Goal: Task Accomplishment & Management: Manage account settings

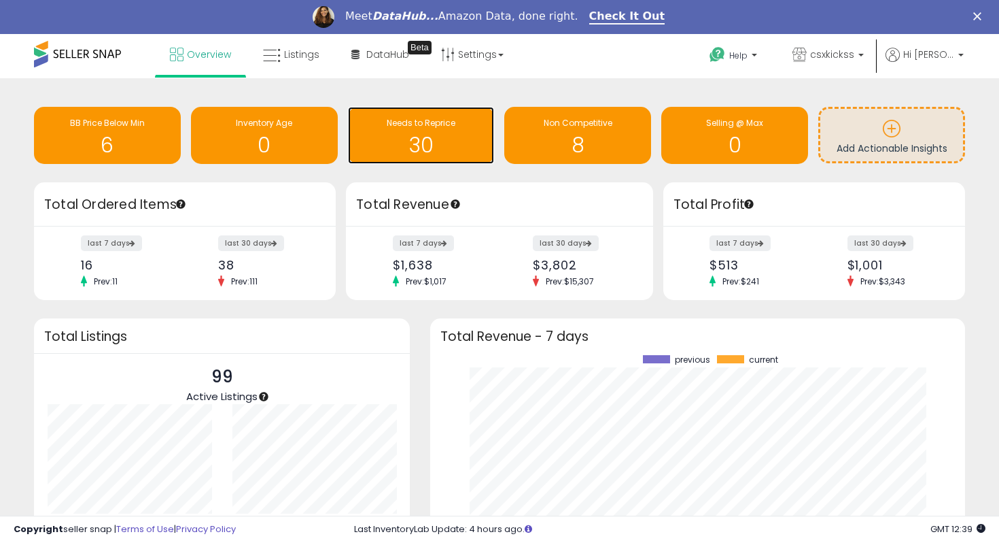
click at [394, 122] on span "Needs to Reprice" at bounding box center [421, 123] width 69 height 12
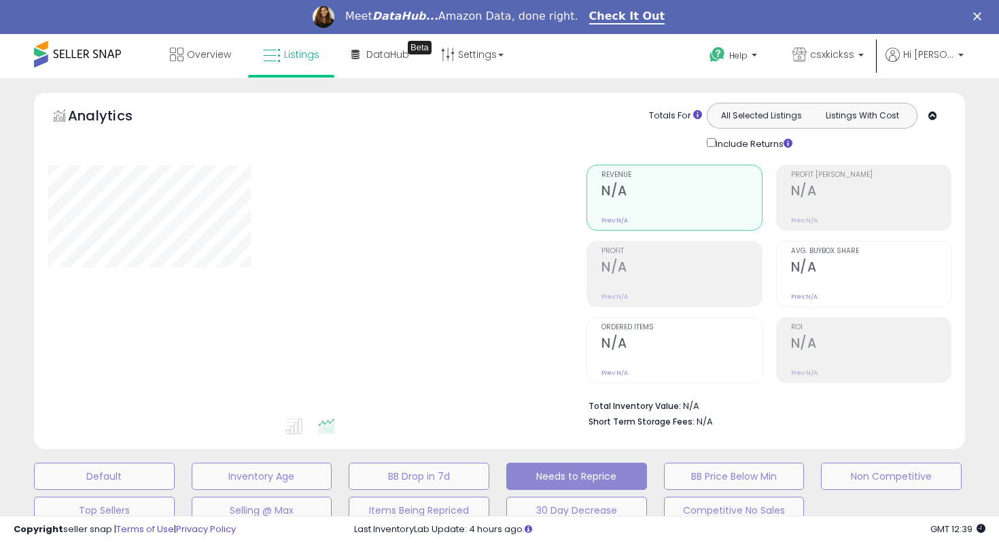
select select "**"
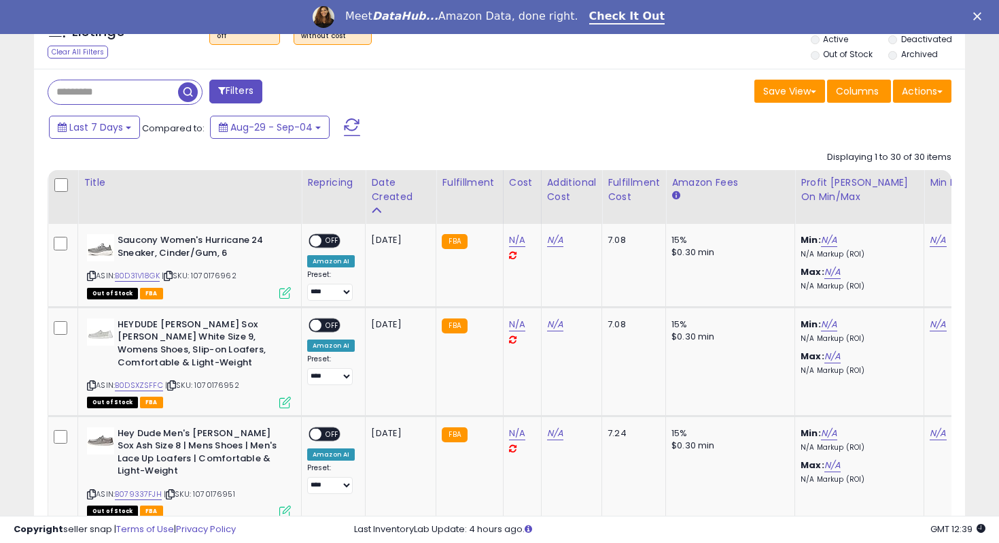
scroll to position [551, 0]
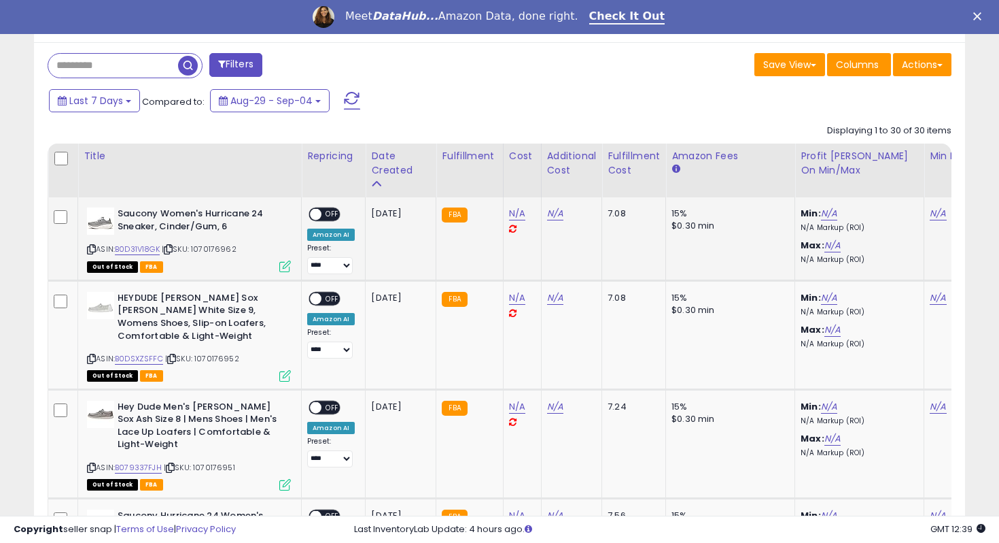
click at [326, 212] on span "OFF" at bounding box center [333, 215] width 22 height 12
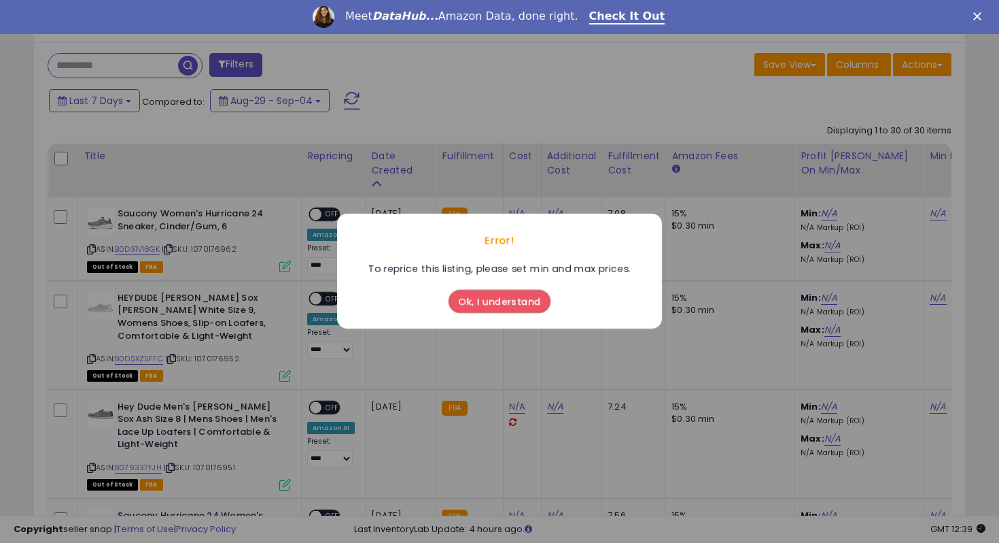
click at [497, 308] on button "Ok, I understand" at bounding box center [500, 301] width 102 height 23
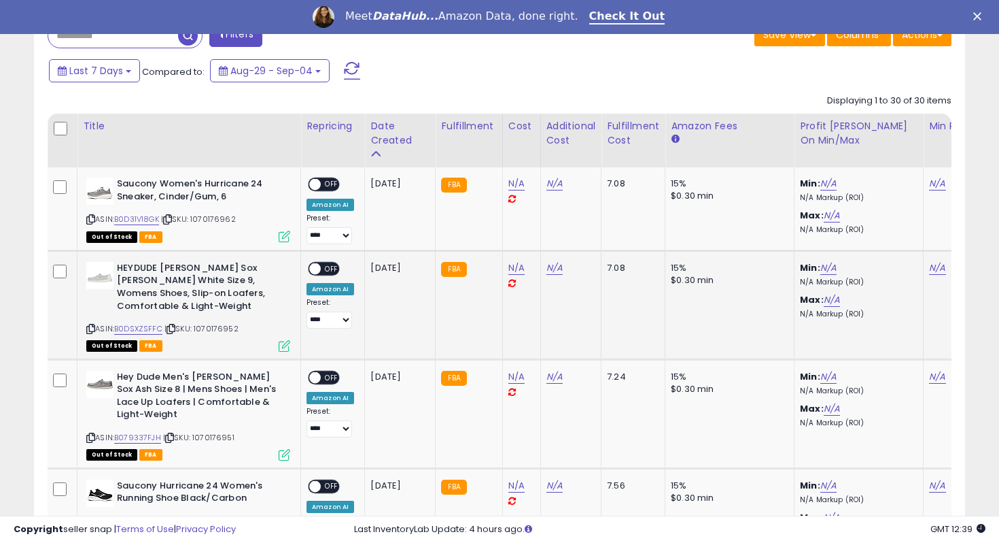
scroll to position [0, 0]
click at [311, 265] on span at bounding box center [316, 268] width 12 height 12
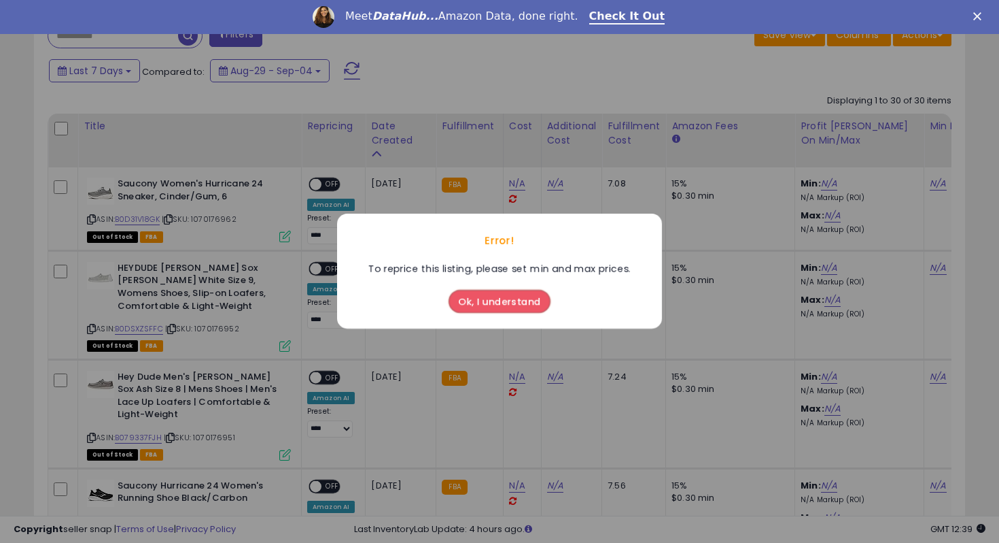
click at [527, 311] on button "Ok, I understand" at bounding box center [500, 301] width 102 height 23
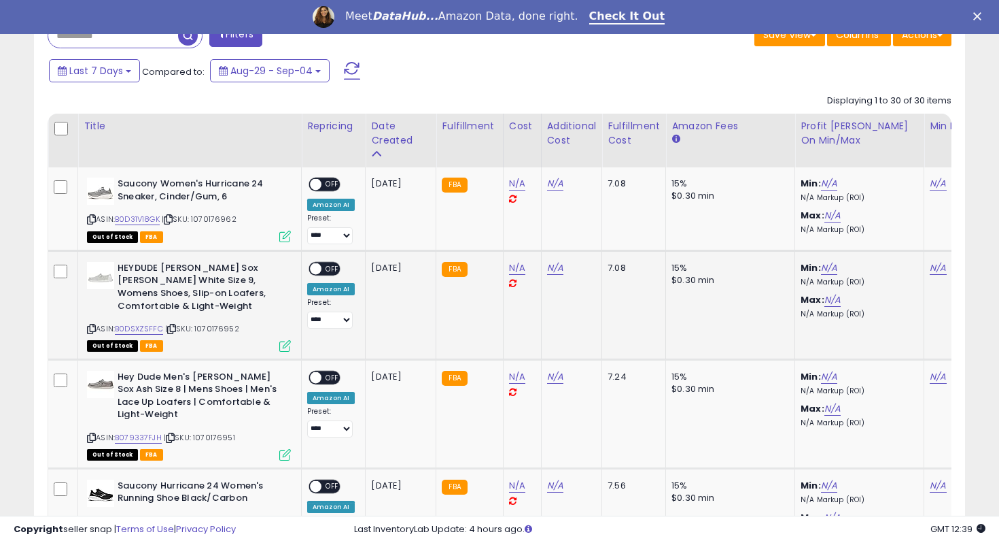
click at [329, 276] on div "**********" at bounding box center [331, 295] width 48 height 67
click at [330, 273] on span "OFF" at bounding box center [333, 268] width 22 height 12
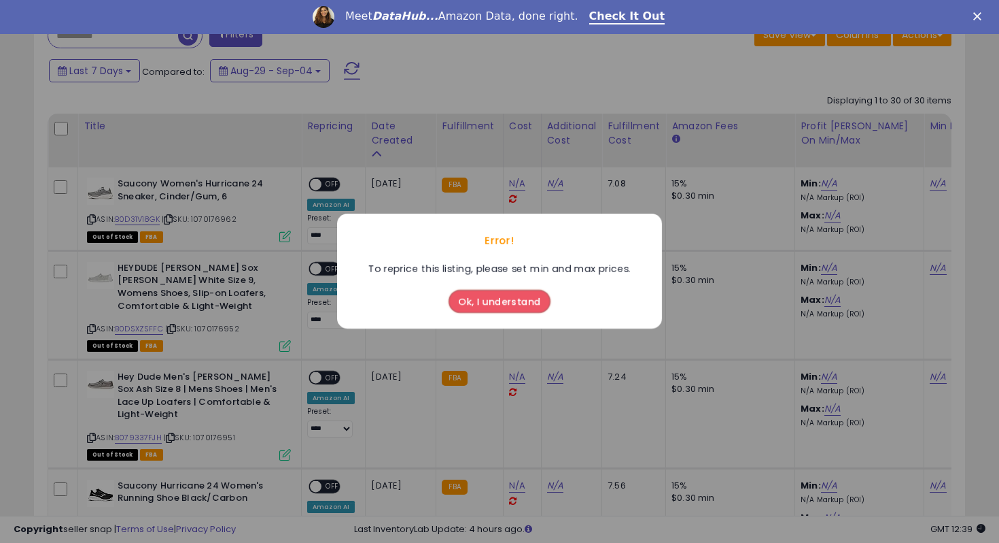
click at [503, 298] on button "Ok, I understand" at bounding box center [500, 301] width 102 height 23
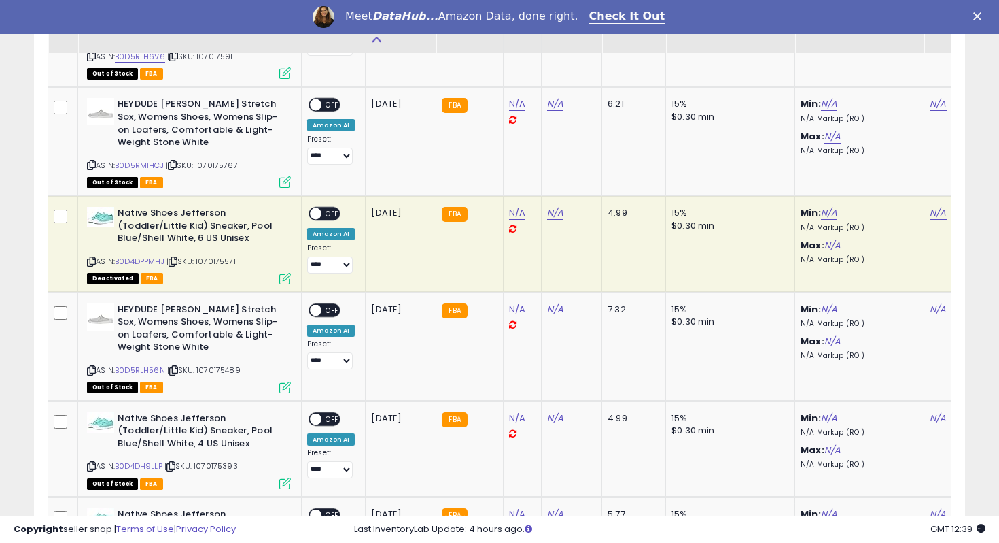
scroll to position [2047, 0]
click at [333, 207] on span "OFF" at bounding box center [333, 213] width 22 height 12
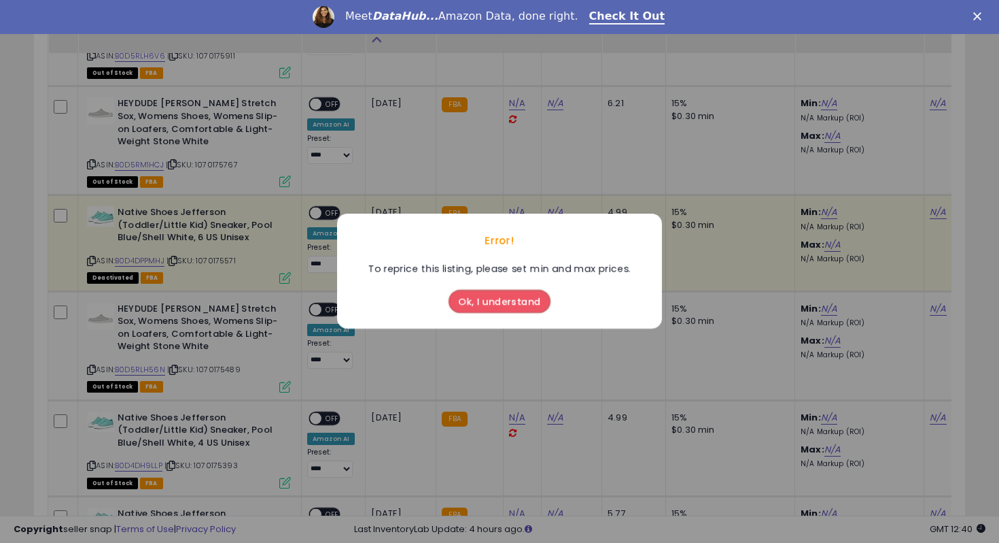
click at [513, 298] on button "Ok, I understand" at bounding box center [500, 301] width 102 height 23
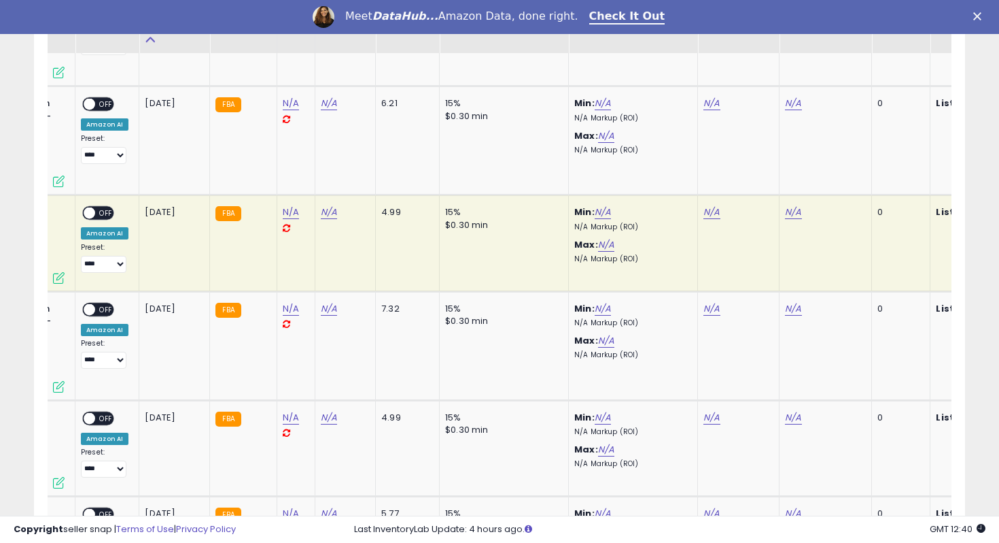
scroll to position [0, 0]
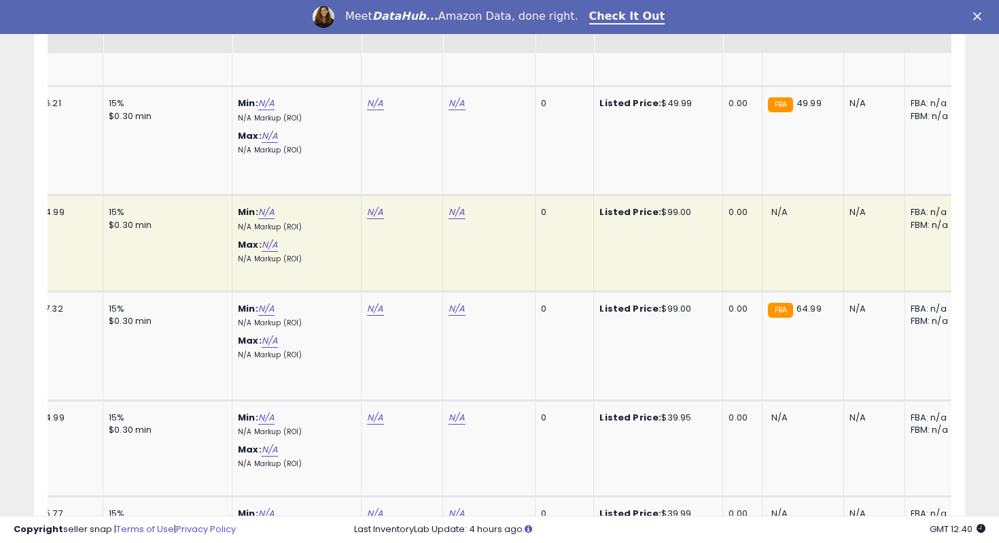
click at [664, 206] on div "Listed Price: $99.00" at bounding box center [656, 212] width 113 height 12
click at [670, 206] on div "Listed Price: $99.00" at bounding box center [656, 212] width 113 height 12
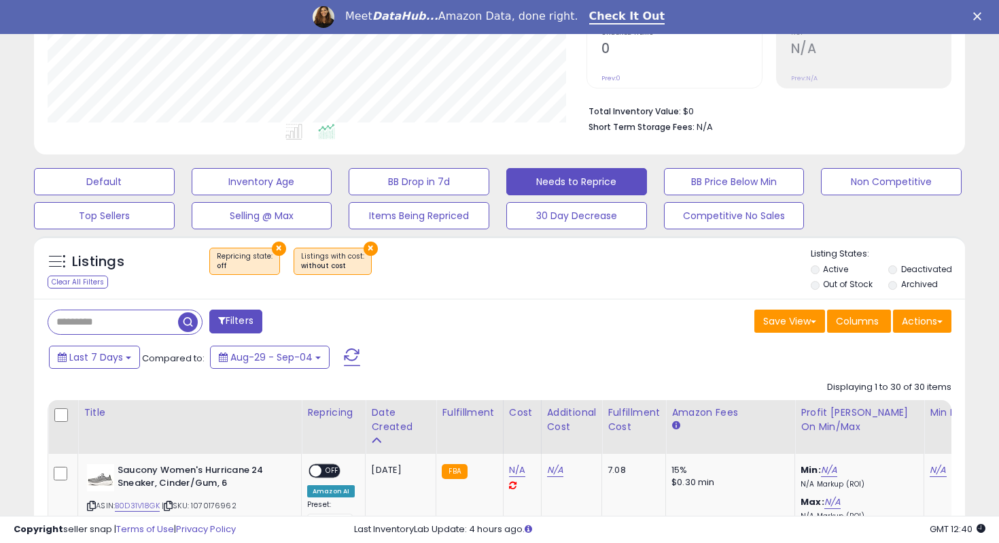
click at [364, 245] on button "×" at bounding box center [371, 248] width 14 height 14
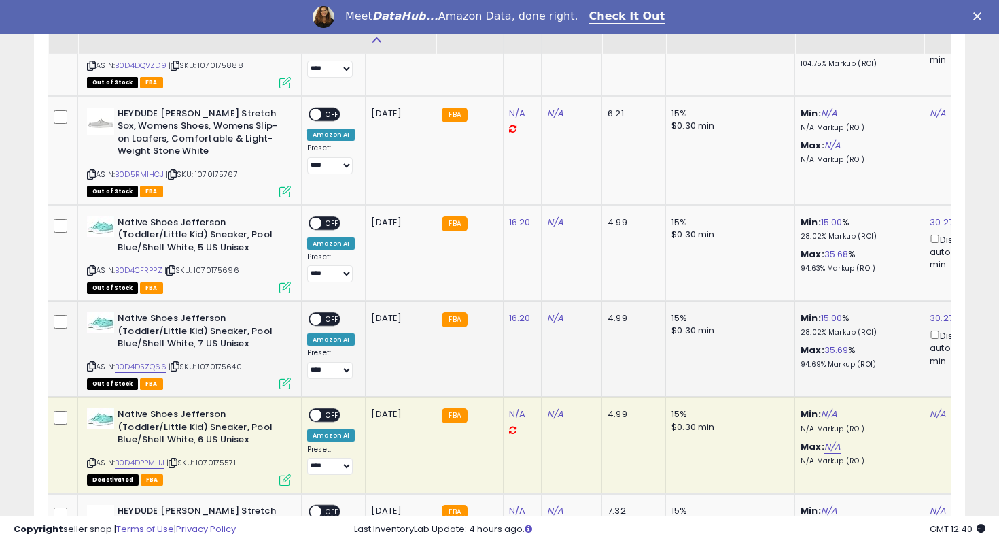
click at [334, 313] on span "OFF" at bounding box center [333, 319] width 22 height 12
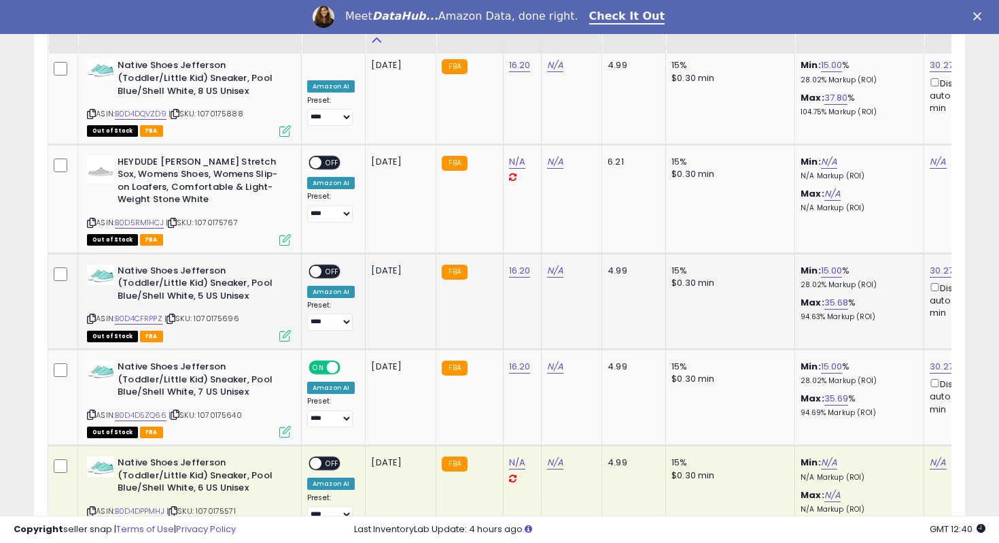
click at [332, 265] on span "OFF" at bounding box center [333, 271] width 22 height 12
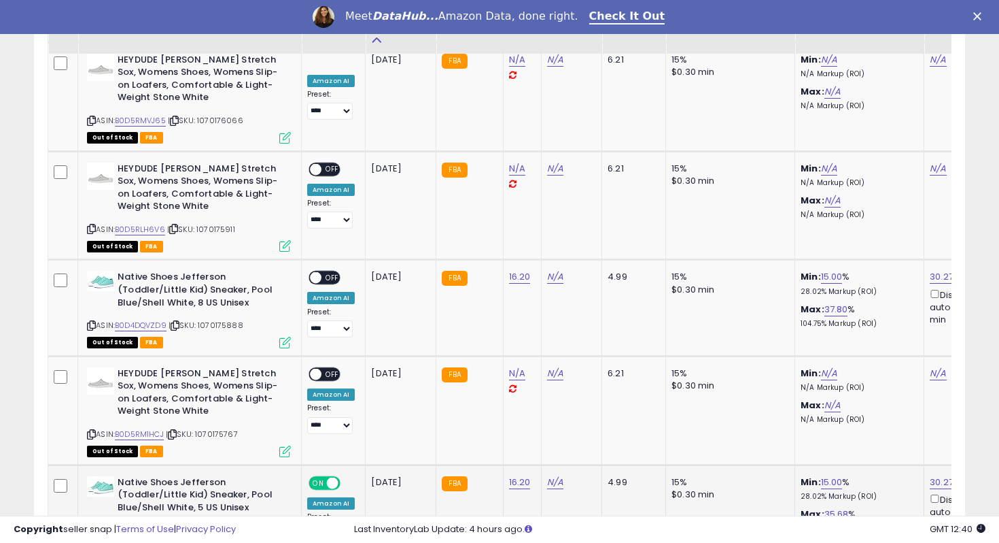
click at [332, 272] on span "OFF" at bounding box center [333, 278] width 22 height 12
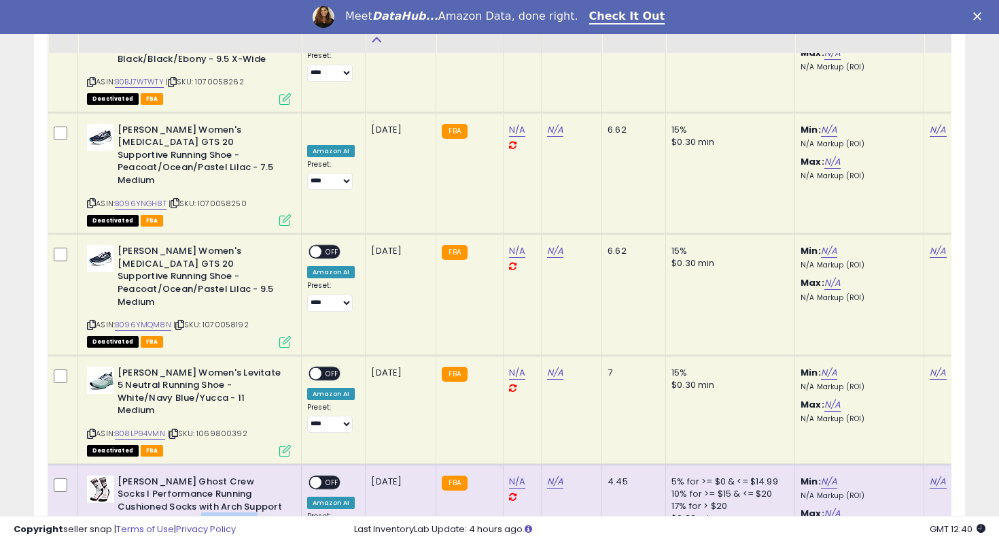
drag, startPoint x: 175, startPoint y: 403, endPoint x: 183, endPoint y: 389, distance: 15.5
click at [183, 475] on div "[PERSON_NAME] Ghost Crew Socks I Performance Running Cushioned Socks with Arch …" at bounding box center [187, 525] width 207 height 101
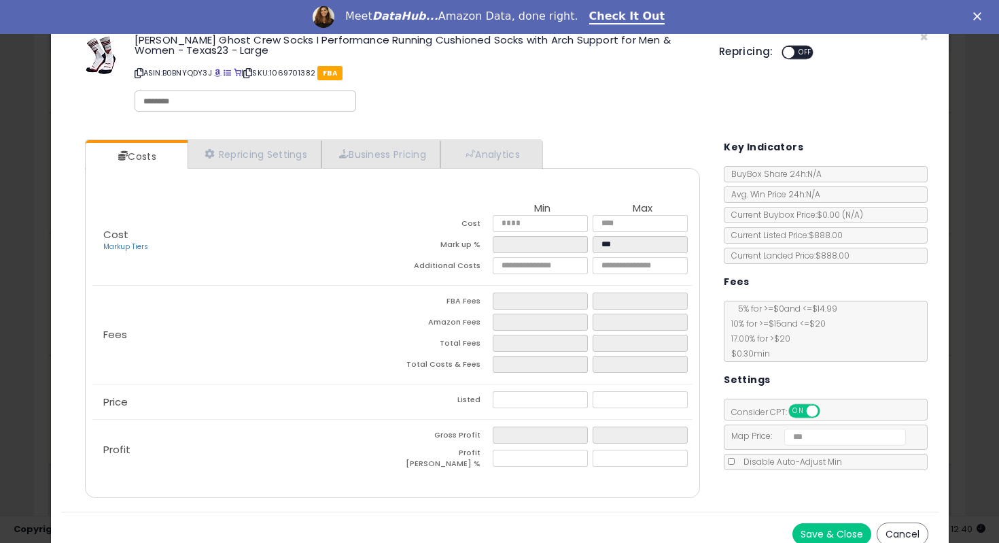
click at [935, 10] on div "Meet DataHub... Amazon Data, done right. Check It Out" at bounding box center [499, 16] width 999 height 23
click at [919, 44] on div "Repricing: ON OFF" at bounding box center [823, 51] width 209 height 20
click at [923, 39] on span "×" at bounding box center [924, 37] width 9 height 20
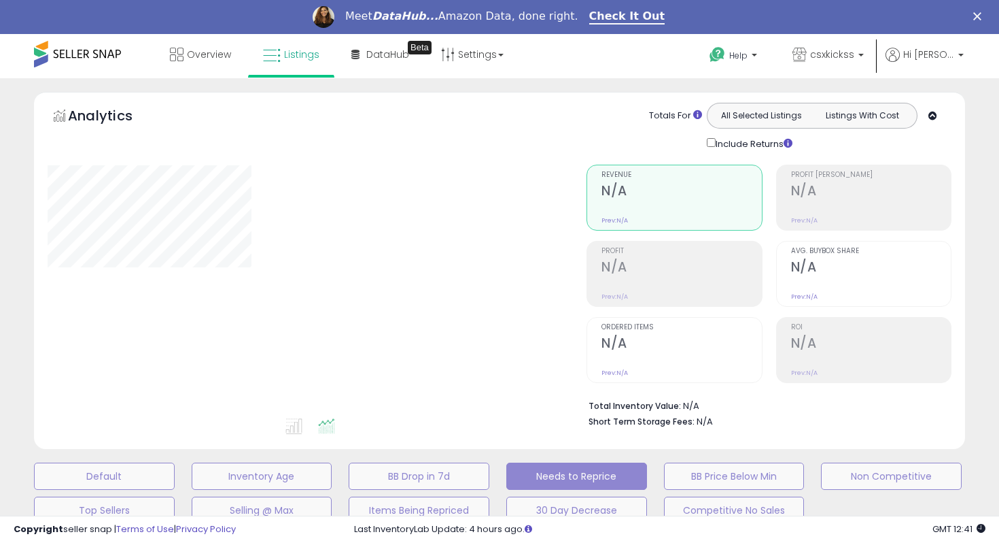
select select "**"
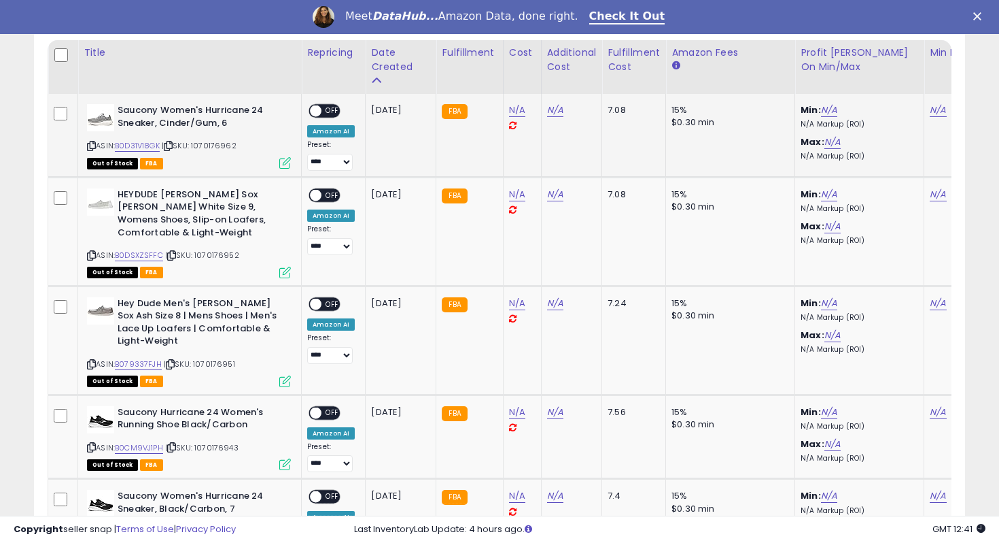
scroll to position [655, 0]
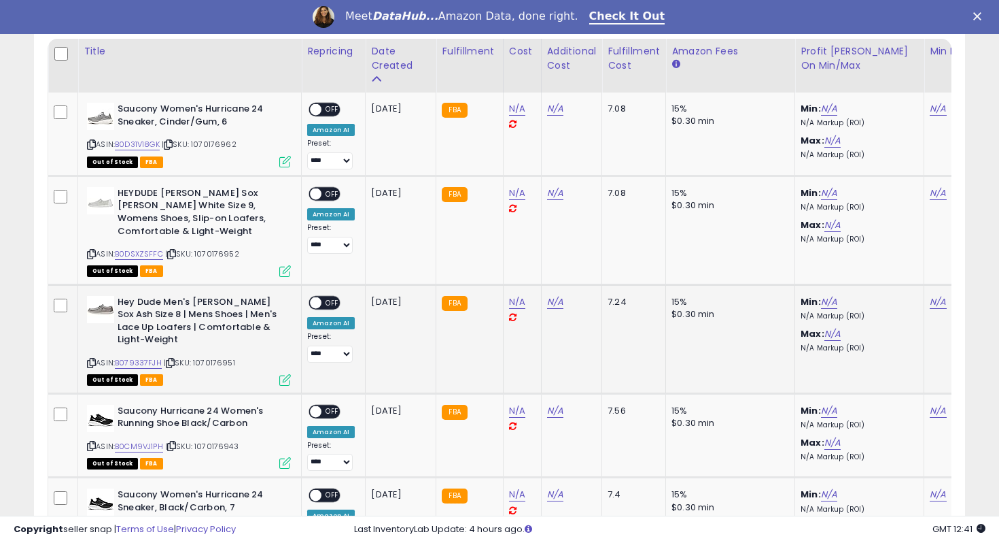
click at [335, 301] on span "OFF" at bounding box center [333, 302] width 22 height 12
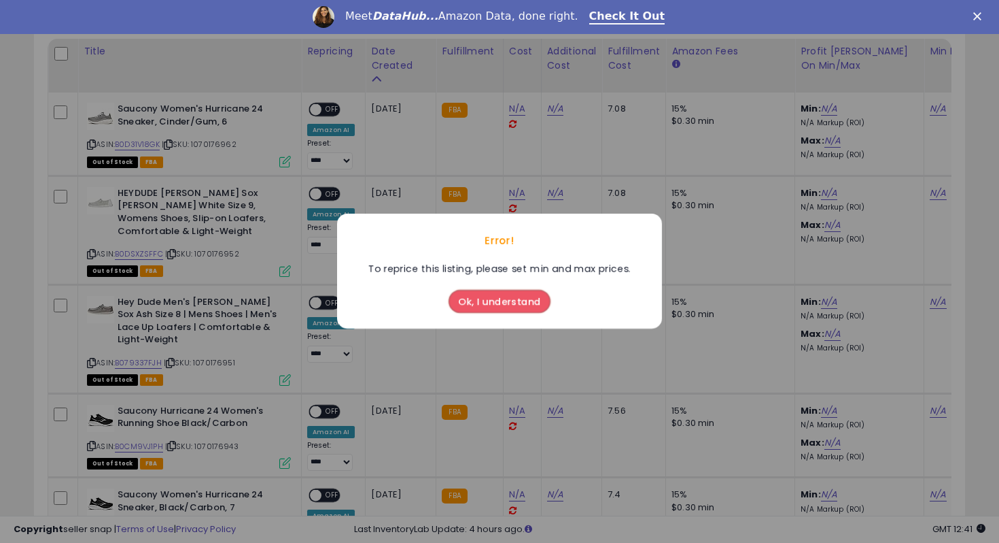
click at [462, 299] on button "Ok, I understand" at bounding box center [500, 301] width 102 height 23
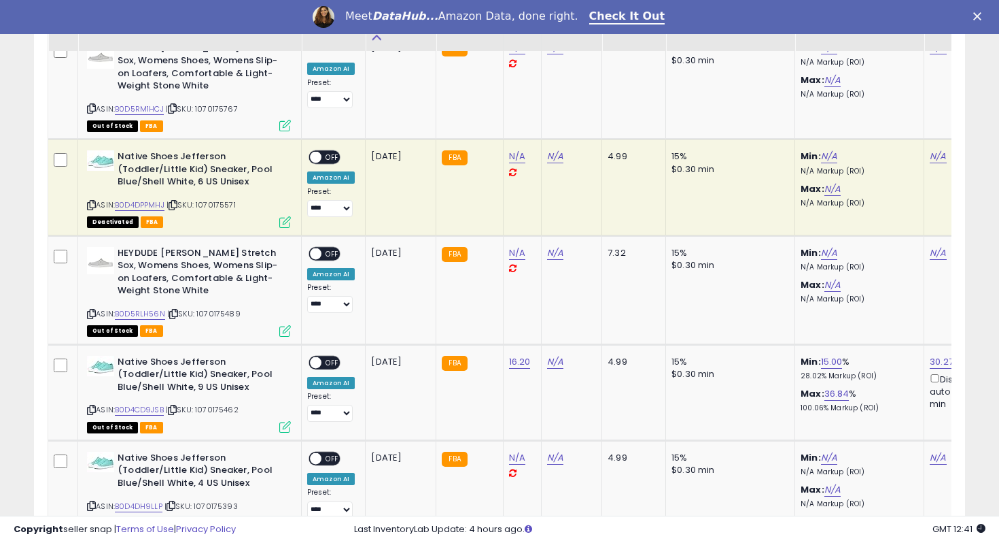
scroll to position [2103, 0]
click at [334, 356] on span "OFF" at bounding box center [333, 362] width 22 height 12
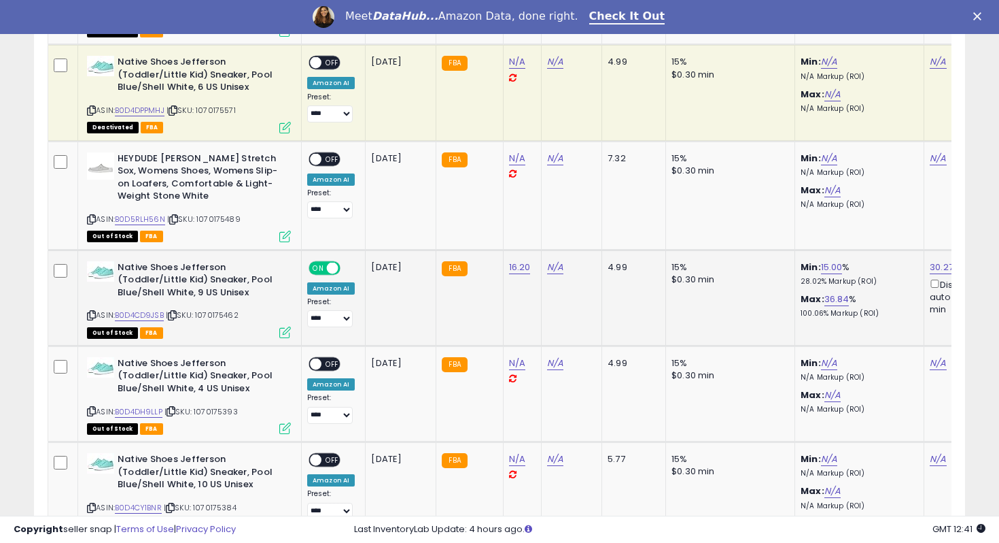
scroll to position [2224, 0]
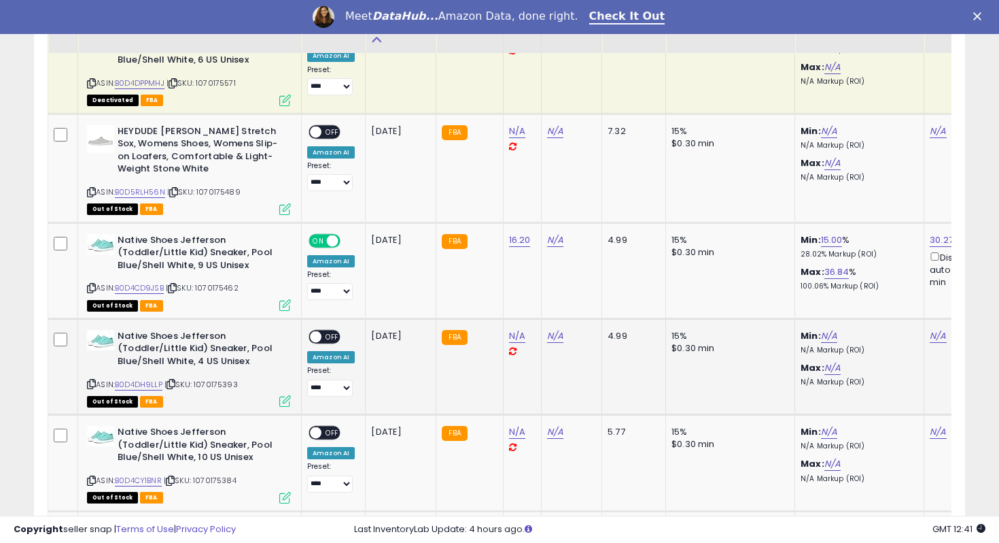
click at [334, 330] on span "OFF" at bounding box center [333, 336] width 22 height 12
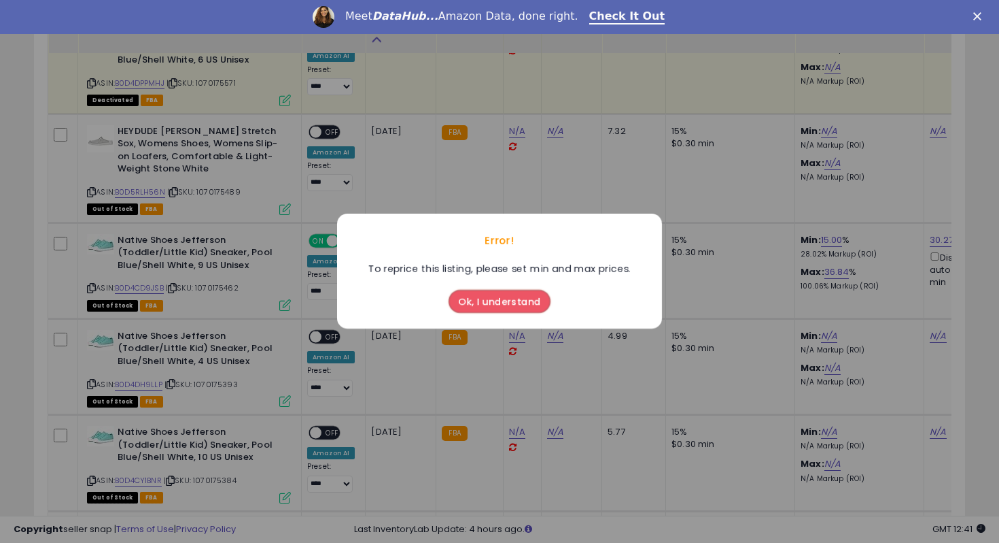
click at [501, 304] on button "Ok, I understand" at bounding box center [500, 301] width 102 height 23
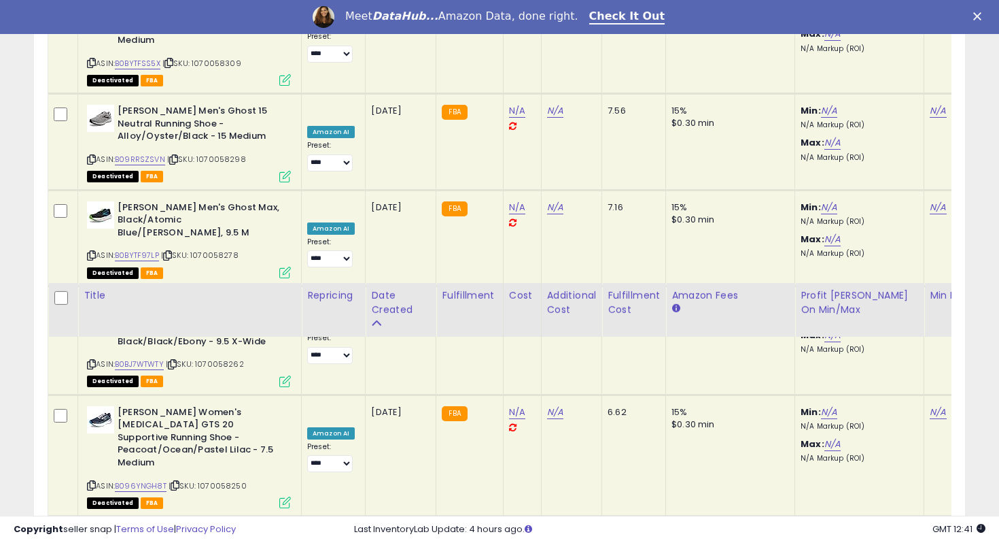
scroll to position [3359, 0]
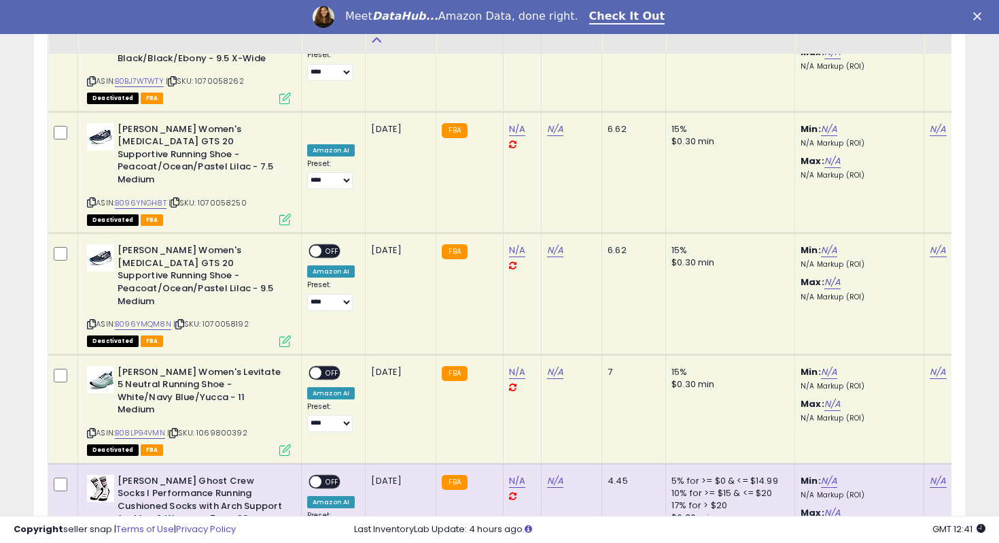
click at [335, 366] on span "OFF" at bounding box center [333, 372] width 22 height 12
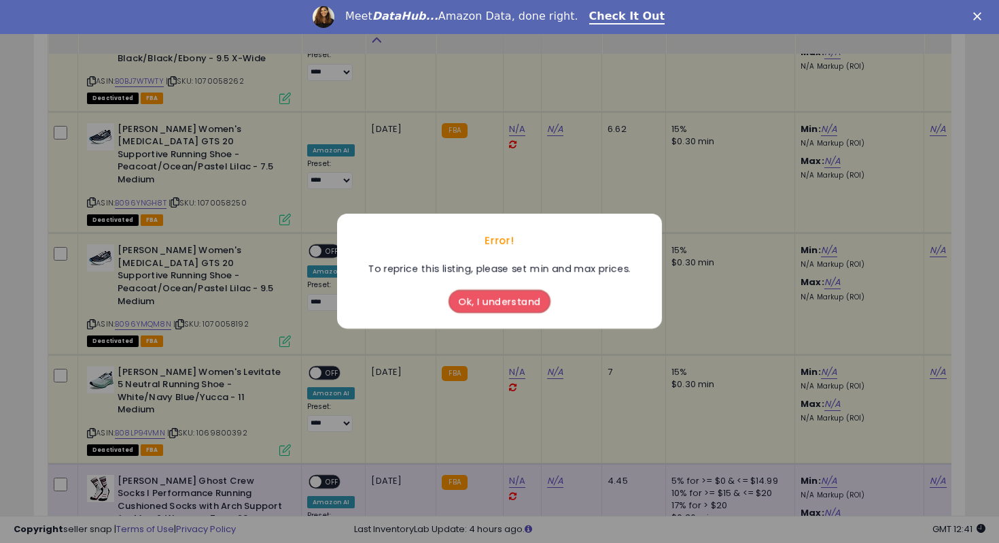
click at [492, 287] on div "Ok, I understand" at bounding box center [499, 298] width 109 height 37
click at [492, 295] on button "Ok, I understand" at bounding box center [500, 301] width 102 height 23
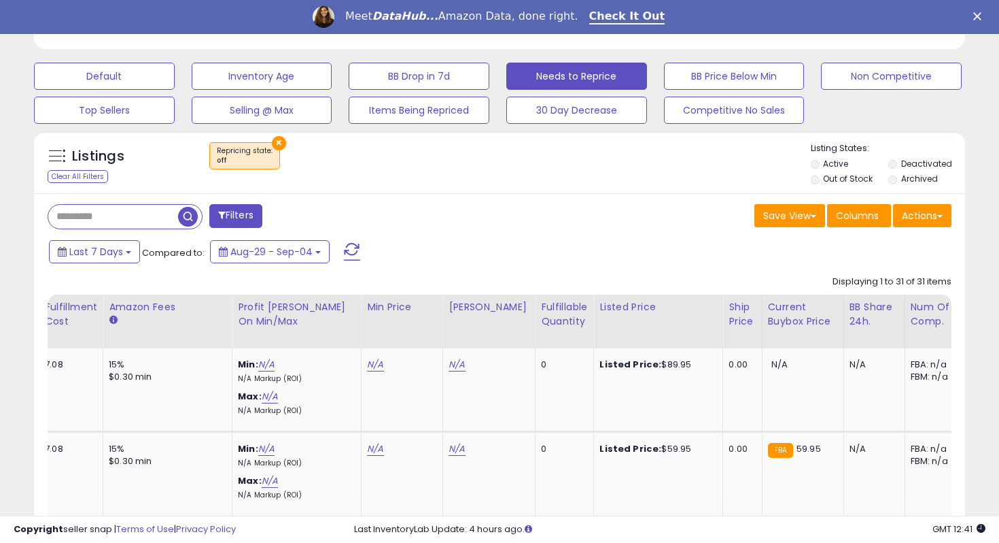
scroll to position [401, 0]
